Goal: Book appointment/travel/reservation

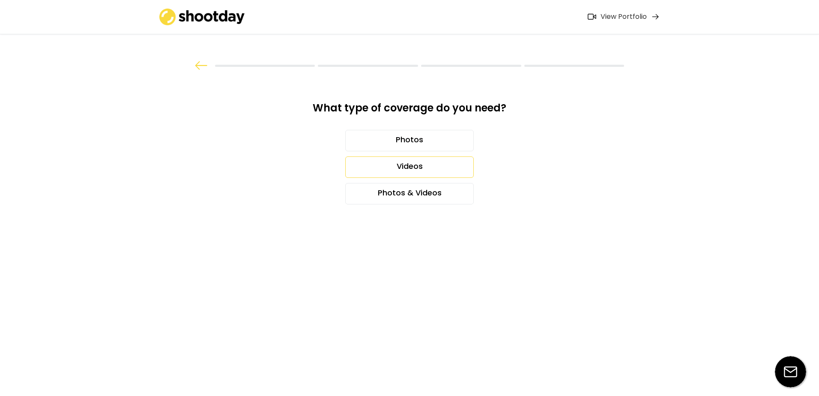
click at [417, 168] on div "Videos" at bounding box center [409, 166] width 128 height 21
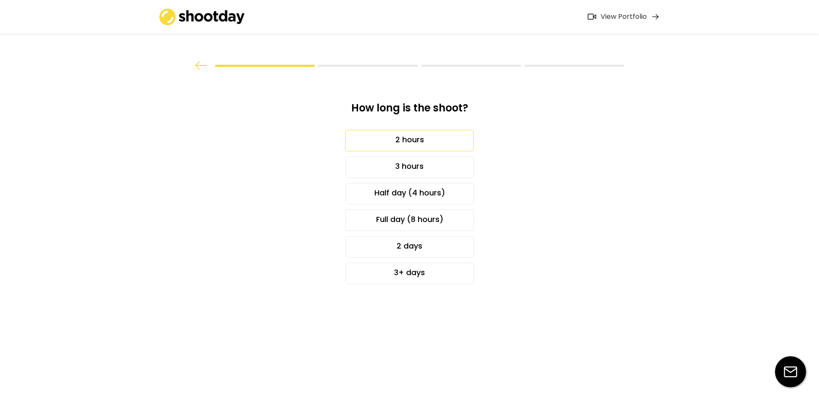
click at [416, 149] on div "2 hours" at bounding box center [409, 140] width 128 height 21
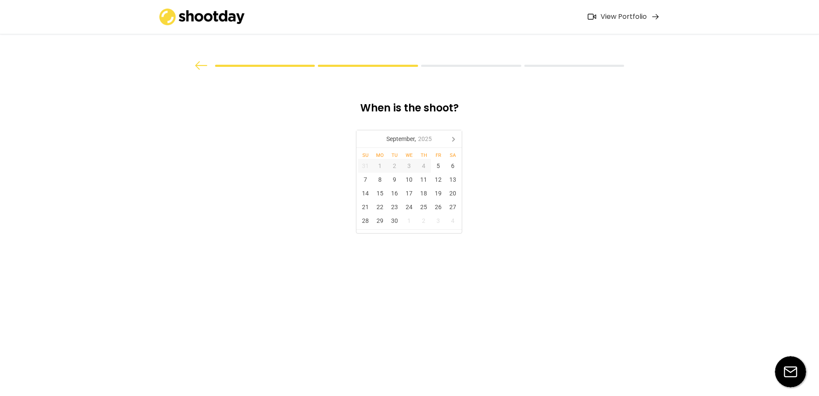
click at [453, 137] on icon at bounding box center [453, 139] width 14 height 14
click at [393, 222] on div "28" at bounding box center [394, 221] width 15 height 14
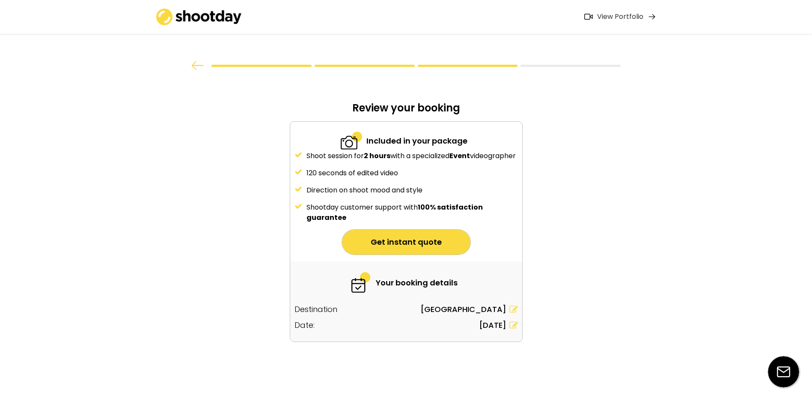
click at [402, 251] on button "Get instant quote" at bounding box center [406, 241] width 128 height 25
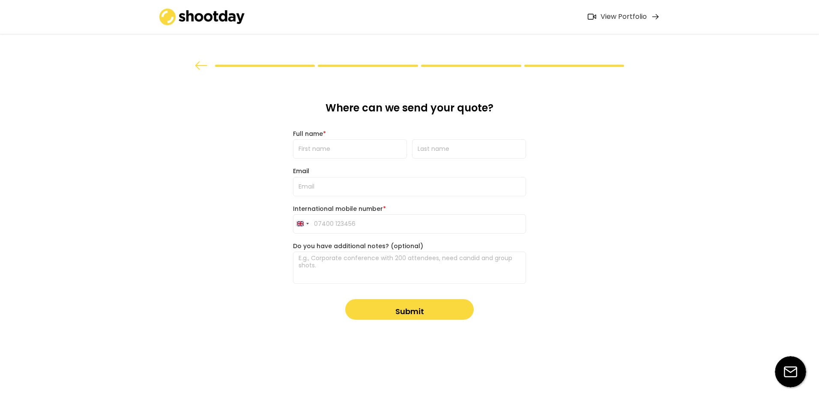
click at [335, 140] on input "input" at bounding box center [350, 148] width 114 height 19
type input "[PERSON_NAME]"
type input "[PERSON_NAME][EMAIL_ADDRESS][PERSON_NAME][PERSON_NAME][DOMAIN_NAME]"
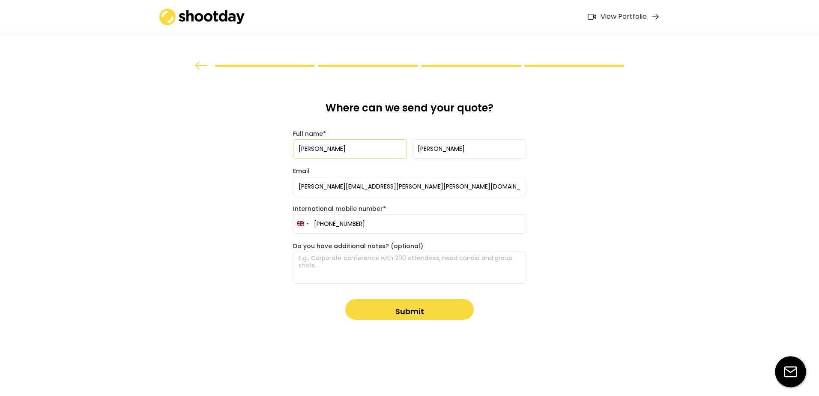
drag, startPoint x: 366, startPoint y: 223, endPoint x: 331, endPoint y: 225, distance: 35.6
click at [331, 225] on input "[PHONE_NUMBER]" at bounding box center [409, 223] width 233 height 19
type input "[PHONE_NUMBER]"
click at [428, 268] on textarea at bounding box center [409, 267] width 233 height 32
type textarea "This needs to be for [DATE], not the 27th"
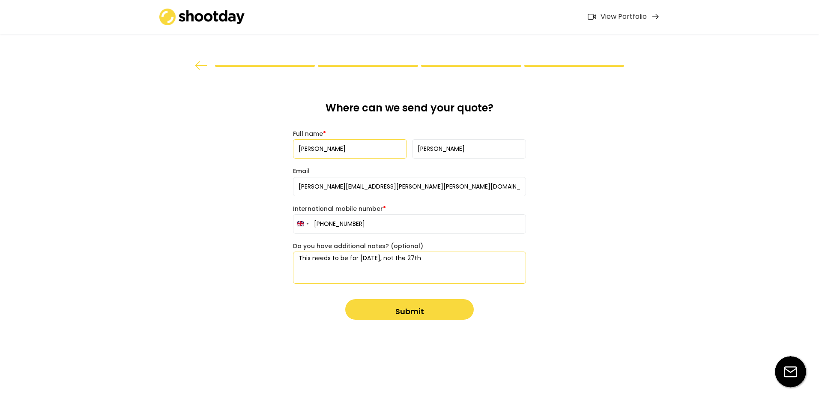
click at [413, 308] on button "Submit" at bounding box center [409, 309] width 128 height 21
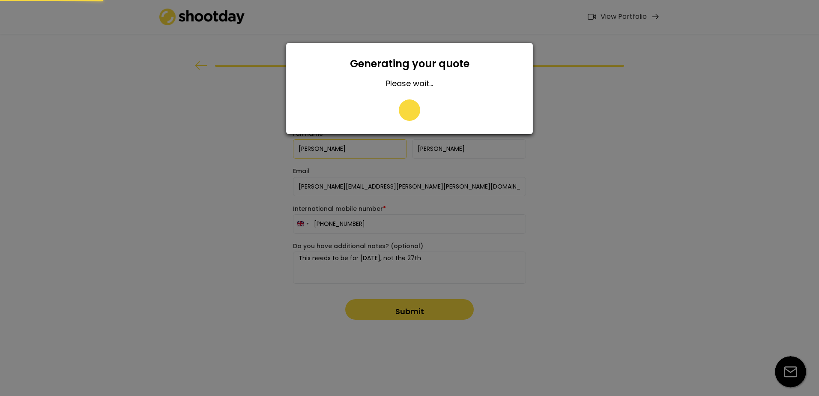
type input "07345 467252"
